Goal: Register for event/course

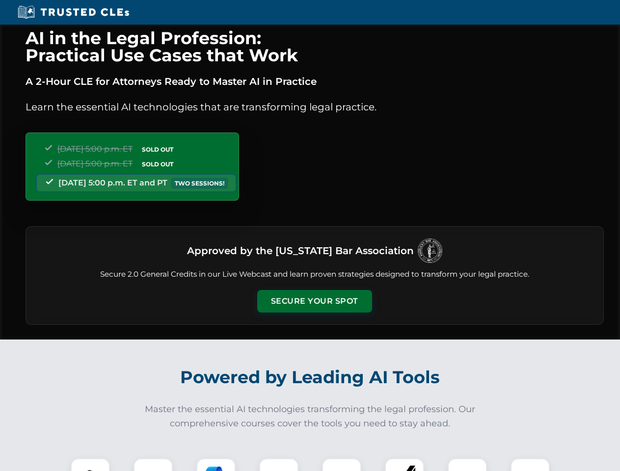
click at [314, 302] on button "Secure Your Spot" at bounding box center [314, 301] width 115 height 23
click at [90, 465] on img at bounding box center [90, 478] width 28 height 28
click at [153, 465] on div at bounding box center [153, 478] width 39 height 39
click at [216, 465] on div at bounding box center [215, 478] width 39 height 39
